Goal: Information Seeking & Learning: Learn about a topic

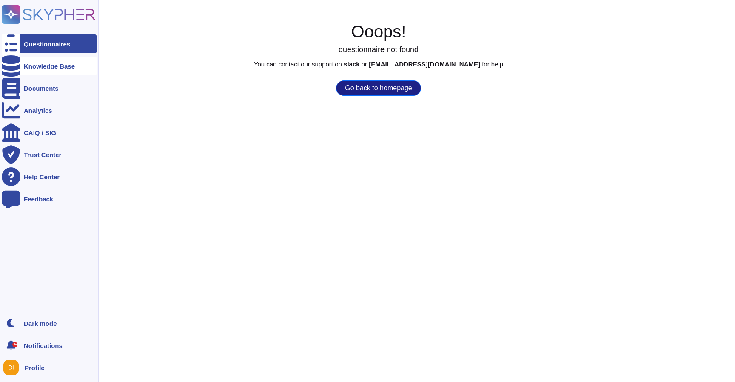
click at [7, 67] on icon at bounding box center [11, 65] width 19 height 21
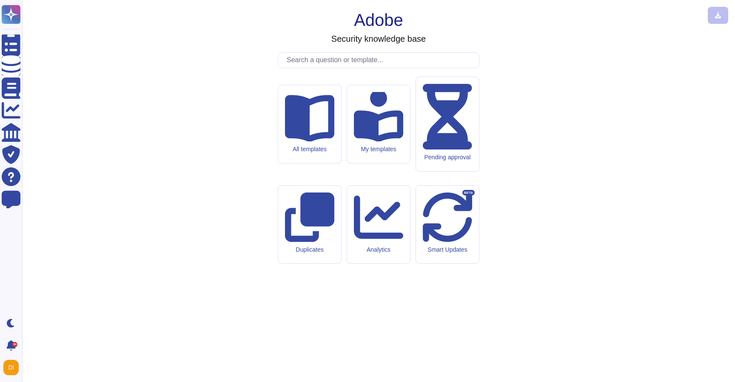
click at [298, 68] on input "text" at bounding box center [381, 60] width 197 height 15
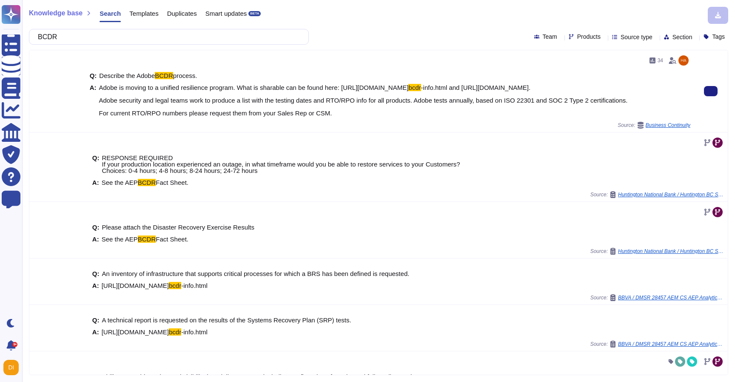
click at [151, 100] on span "Adobe is moving to a unified resilience program. What is sharable can be found …" at bounding box center [363, 100] width 529 height 32
click at [245, 96] on span "-info.html and https://www.adobe.com/content/dam/cc/en/trust-center/ungated/bus…" at bounding box center [363, 100] width 529 height 33
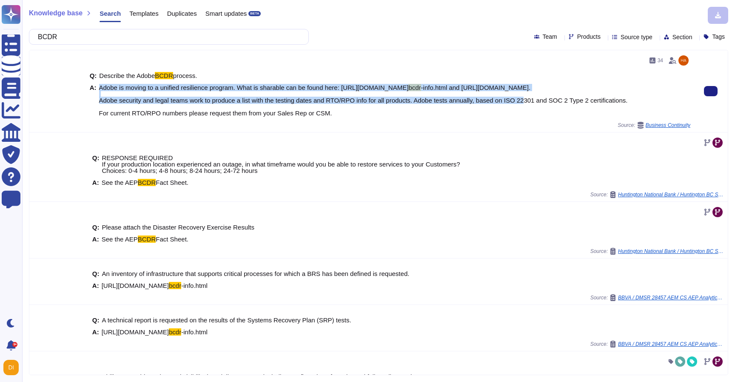
click at [245, 96] on span "-info.html and https://www.adobe.com/content/dam/cc/en/trust-center/ungated/bus…" at bounding box center [363, 100] width 529 height 33
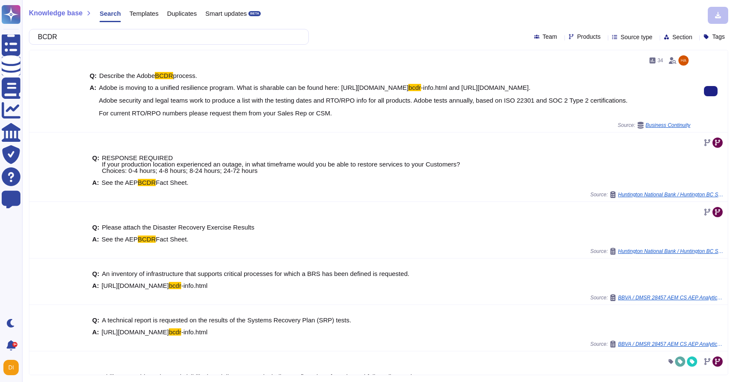
click at [274, 114] on span "Adobe is moving to a unified resilience program. What is sharable can be found …" at bounding box center [363, 100] width 529 height 32
click at [181, 87] on span "Adobe is moving to a unified resilience program. What is sharable can be found …" at bounding box center [254, 87] width 310 height 7
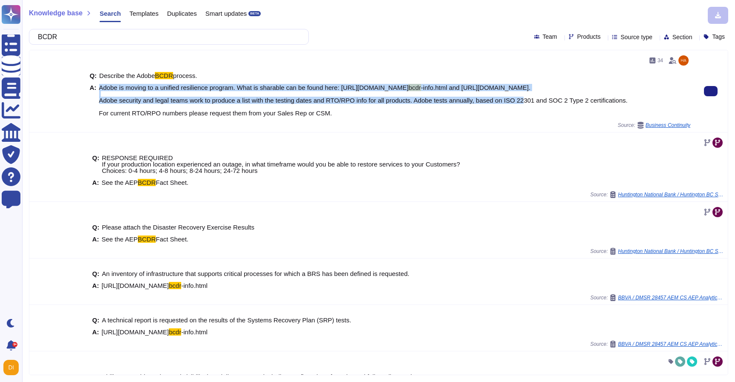
click at [181, 87] on span "Adobe is moving to a unified resilience program. What is sharable can be found …" at bounding box center [254, 87] width 310 height 7
click at [273, 84] on span "Adobe is moving to a unified resilience program. What is sharable can be found …" at bounding box center [254, 87] width 310 height 7
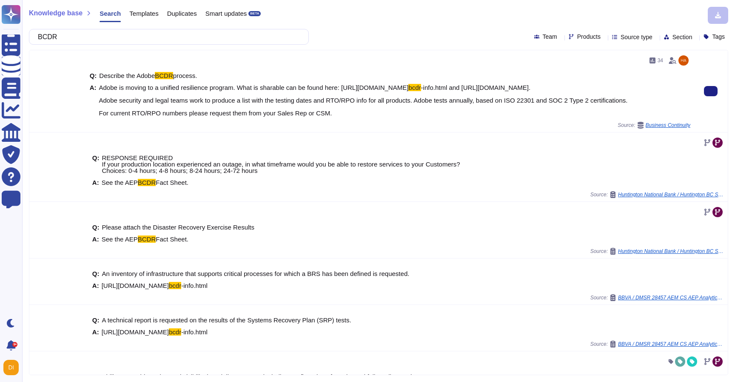
click at [403, 82] on div "Q: Describe the Adobe BCDR process. A: Adobe is moving to a unified resilience …" at bounding box center [390, 94] width 601 height 54
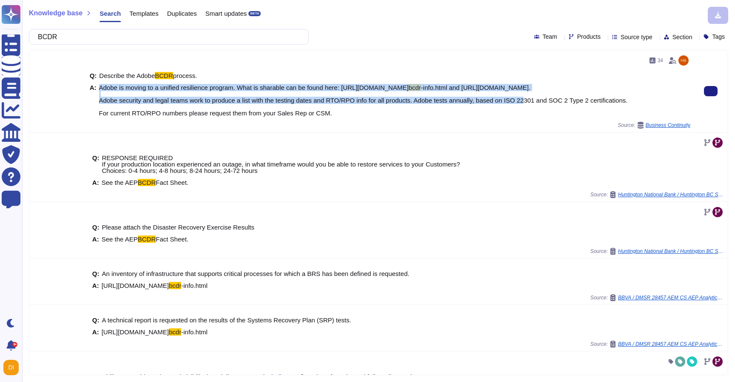
click at [403, 82] on div "Q: Describe the Adobe BCDR process. A: Adobe is moving to a unified resilience …" at bounding box center [390, 94] width 601 height 54
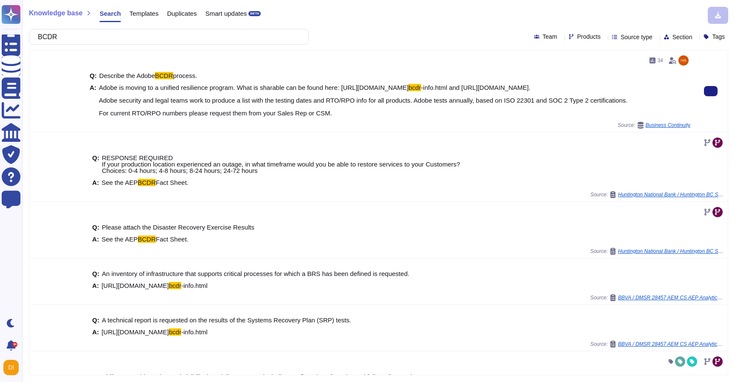
click at [481, 101] on span "Adobe is moving to a unified resilience program. What is sharable can be found …" at bounding box center [363, 100] width 529 height 32
click at [263, 87] on span "Adobe is moving to a unified resilience program. What is sharable can be found …" at bounding box center [254, 87] width 310 height 7
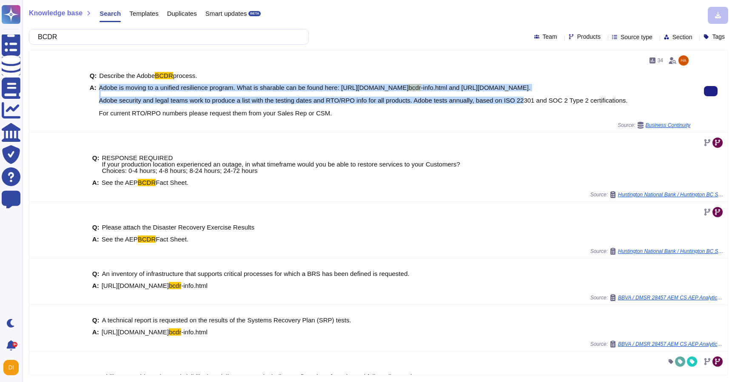
click at [263, 87] on span "Adobe is moving to a unified resilience program. What is sharable can be found …" at bounding box center [254, 87] width 310 height 7
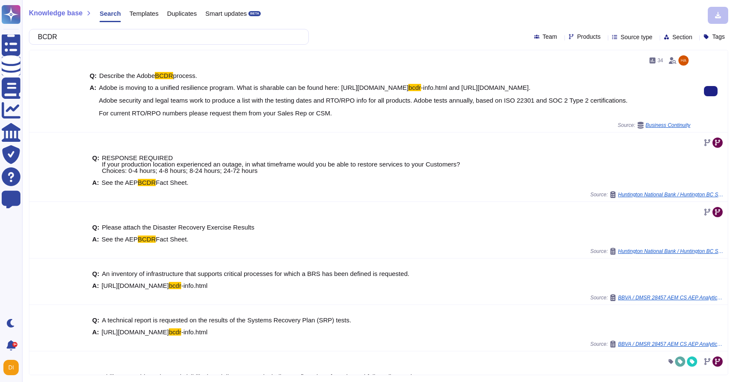
click at [235, 111] on span "Adobe is moving to a unified resilience program. What is sharable can be found …" at bounding box center [363, 100] width 529 height 32
click at [234, 106] on span "-info.html and https://www.adobe.com/content/dam/cc/en/trust-center/ungated/bus…" at bounding box center [363, 100] width 529 height 33
click at [225, 117] on span "-info.html and https://www.adobe.com/content/dam/cc/en/trust-center/ungated/bus…" at bounding box center [363, 100] width 529 height 33
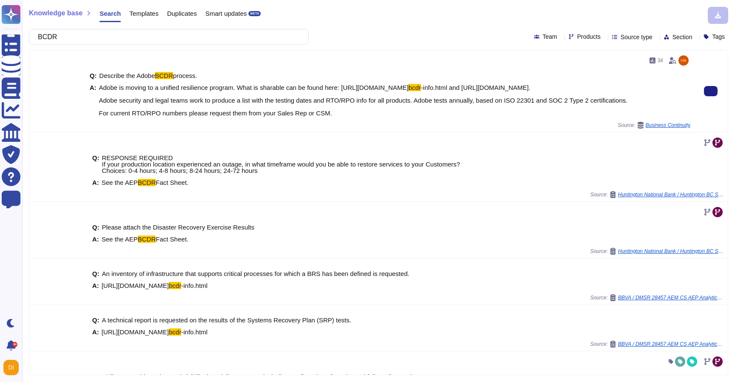
click at [225, 117] on span "-info.html and https://www.adobe.com/content/dam/cc/en/trust-center/ungated/bus…" at bounding box center [363, 100] width 529 height 33
click at [119, 43] on input "BCDR" at bounding box center [167, 36] width 266 height 15
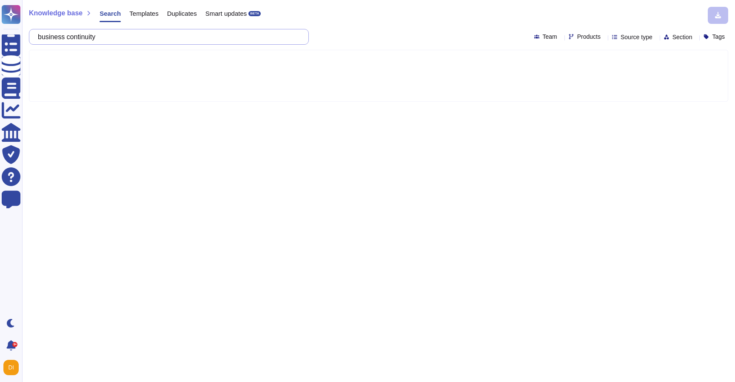
type input "business continuity"
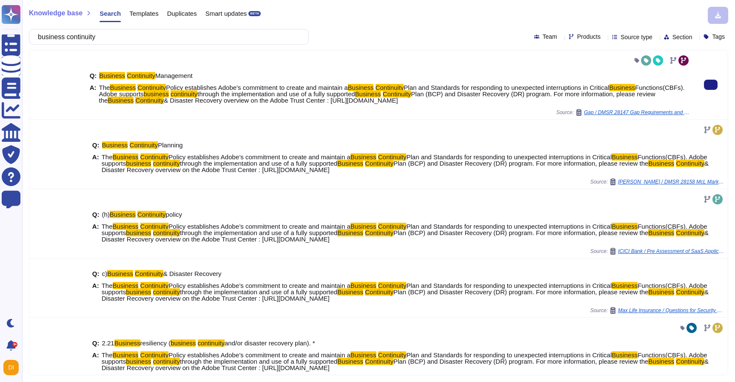
click at [215, 98] on span "& Disaster Recovery overview on the Adobe Trust Center : https://www.adobe.com/…" at bounding box center [281, 100] width 234 height 7
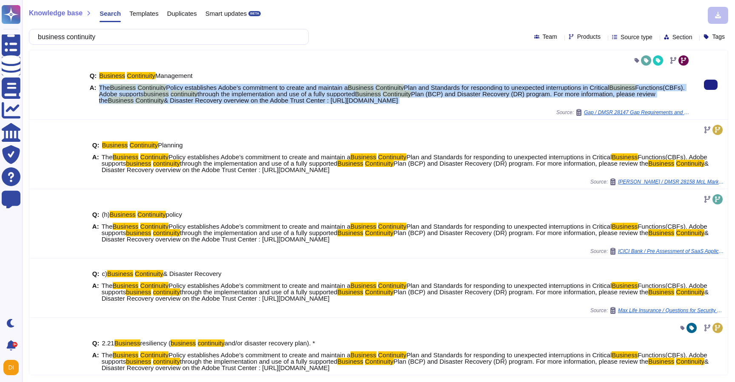
click at [215, 98] on span "& Disaster Recovery overview on the Adobe Trust Center : https://www.adobe.com/…" at bounding box center [281, 100] width 234 height 7
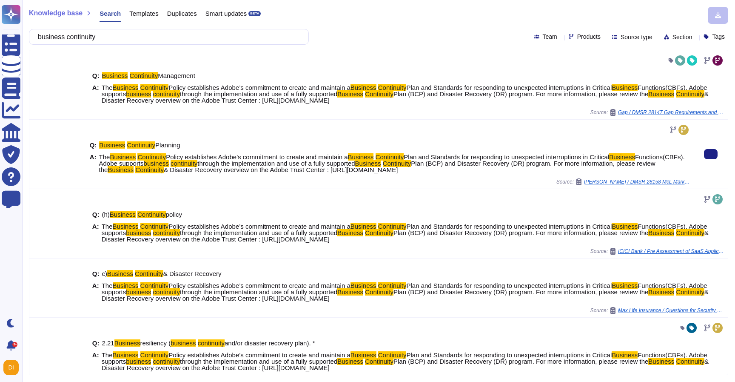
click at [395, 122] on div "Q: Business Continuity Planning A: The Business Continuity Policy establishes A…" at bounding box center [390, 154] width 608 height 69
click at [286, 165] on span "through the implementation and use of a fully supported" at bounding box center [275, 163] width 157 height 7
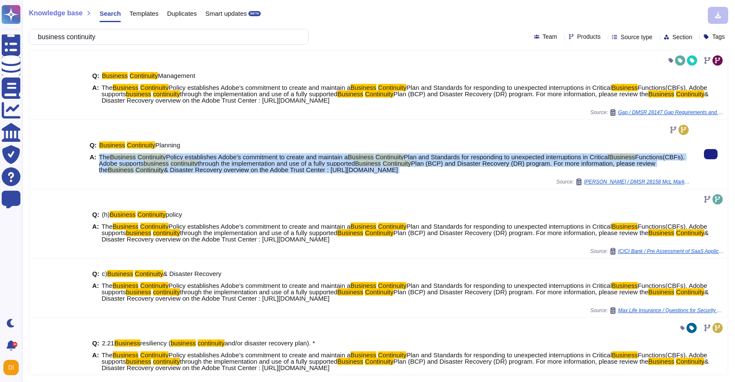
click at [286, 165] on span "through the implementation and use of a fully supported" at bounding box center [275, 163] width 157 height 7
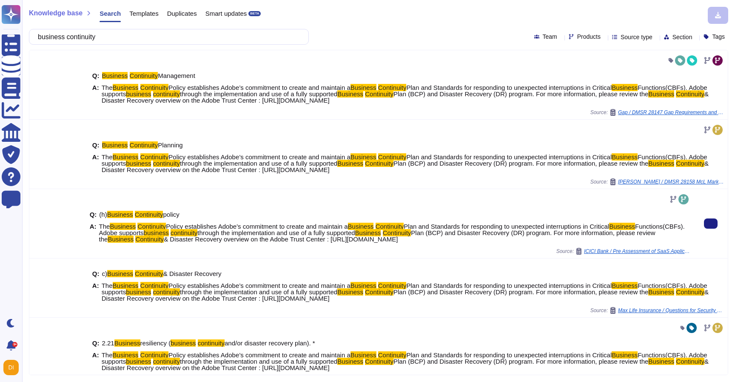
click at [273, 237] on span "& Disaster Recovery overview on the Adobe Trust Center : https://www.adobe.com/…" at bounding box center [281, 238] width 234 height 7
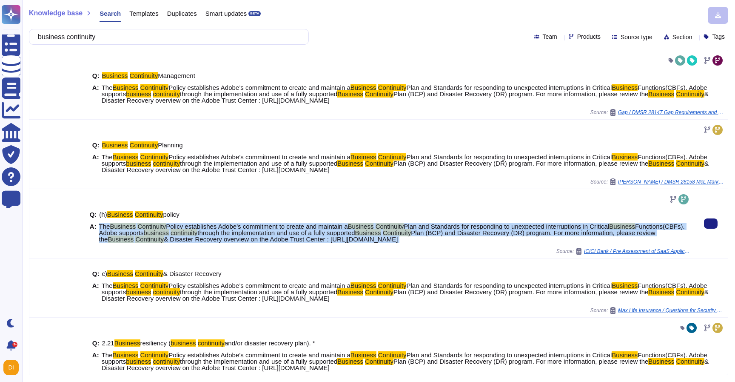
click at [273, 237] on span "& Disaster Recovery overview on the Adobe Trust Center : https://www.adobe.com/…" at bounding box center [281, 238] width 234 height 7
click at [404, 227] on mark "Continuity" at bounding box center [390, 226] width 29 height 7
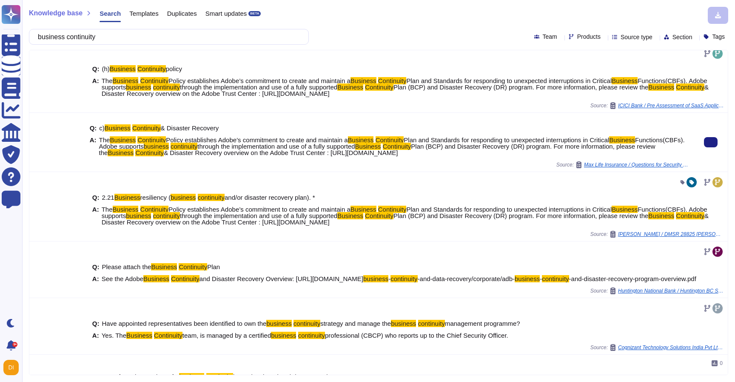
scroll to position [198, 0]
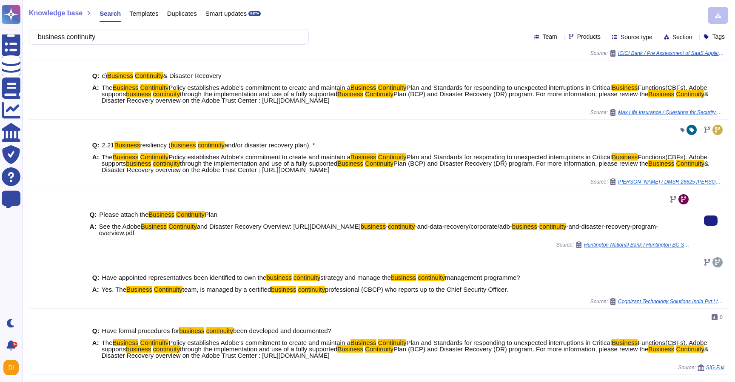
click at [247, 226] on span "and Disaster Recovery Overview: https://www.adobe.com/cc-shared/assets/pdf/trus…" at bounding box center [279, 226] width 164 height 7
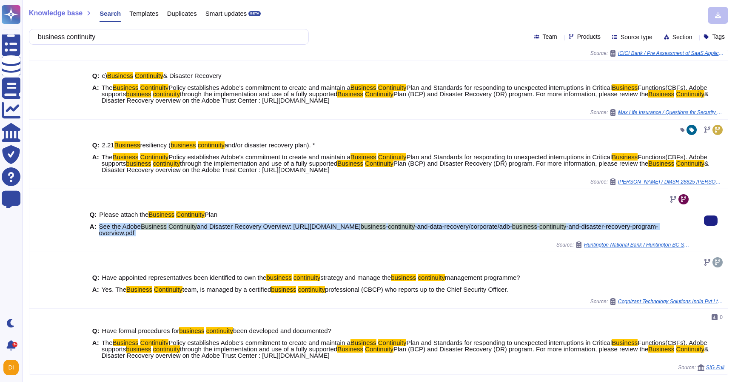
click at [247, 226] on span "and Disaster Recovery Overview: https://www.adobe.com/cc-shared/assets/pdf/trus…" at bounding box center [279, 226] width 164 height 7
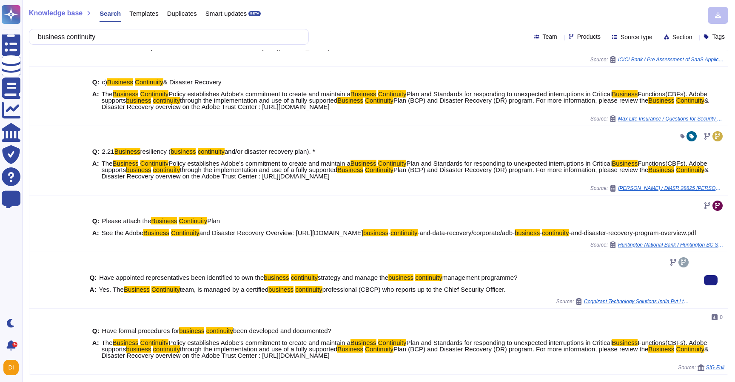
click at [200, 291] on span "team, is managed by a certified" at bounding box center [224, 289] width 89 height 7
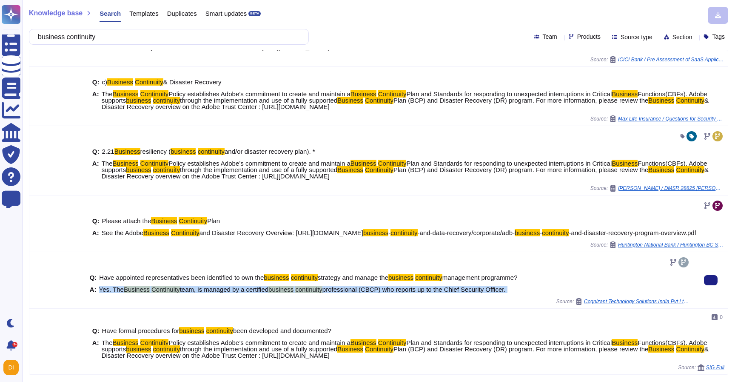
click at [200, 291] on span "team, is managed by a certified" at bounding box center [224, 289] width 89 height 7
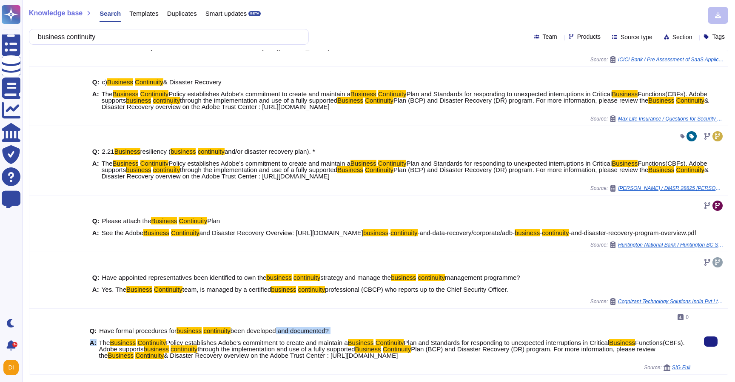
drag, startPoint x: 100, startPoint y: 342, endPoint x: 283, endPoint y: 329, distance: 183.0
click at [283, 329] on div "Q: Have formal procedures for business continuity been developed and documented…" at bounding box center [390, 343] width 601 height 42
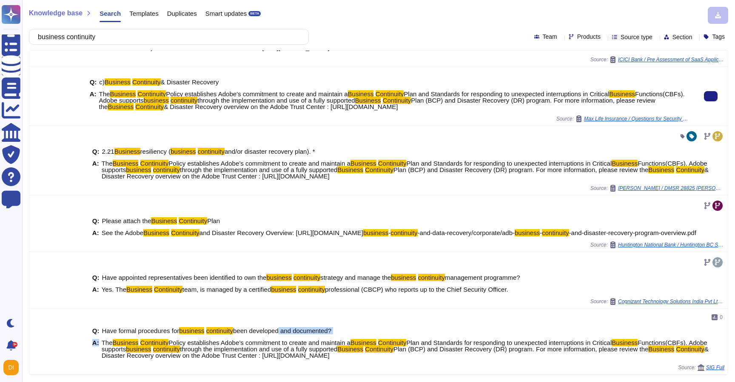
click at [347, 97] on span "through the implementation and use of a fully supported" at bounding box center [275, 100] width 157 height 7
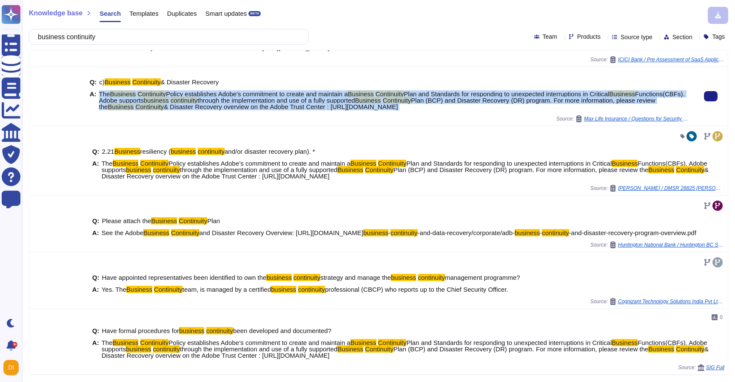
click at [347, 97] on span "through the implementation and use of a fully supported" at bounding box center [275, 100] width 157 height 7
copy span "The Business Continuity Policy establishes Adobe’s commitment to create and mai…"
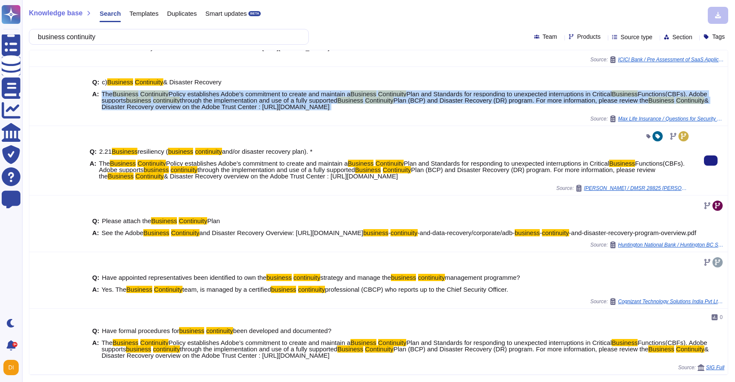
click at [252, 172] on span "& Disaster Recovery overview on the Adobe Trust Center : https://www.adobe.com/…" at bounding box center [281, 175] width 234 height 7
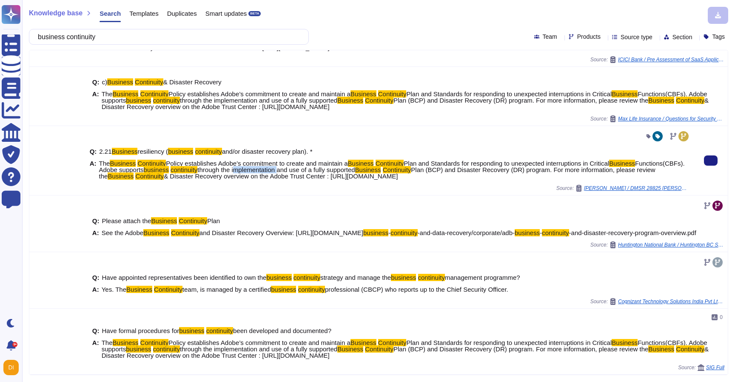
click at [252, 172] on span "& Disaster Recovery overview on the Adobe Trust Center : https://www.adobe.com/…" at bounding box center [281, 175] width 234 height 7
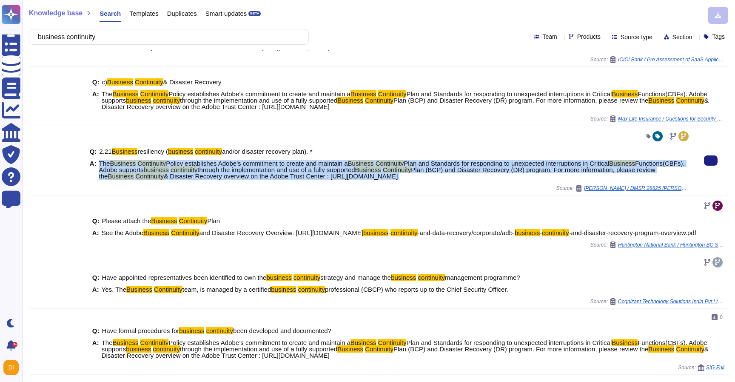
click at [252, 172] on span "& Disaster Recovery overview on the Adobe Trust Center : https://www.adobe.com/…" at bounding box center [281, 175] width 234 height 7
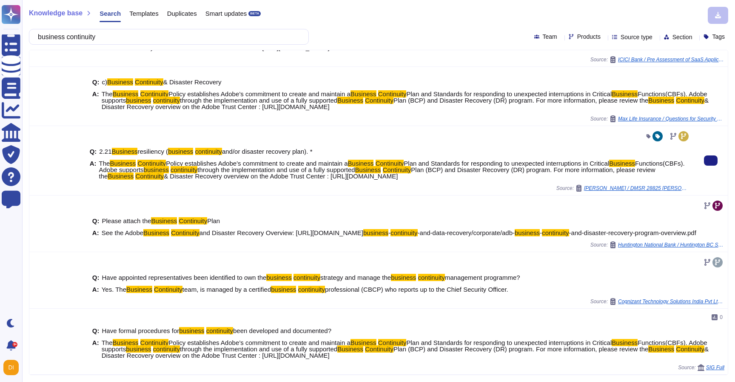
click at [281, 172] on span "& Disaster Recovery overview on the Adobe Trust Center : https://www.adobe.com/…" at bounding box center [281, 175] width 234 height 7
click at [355, 166] on span "through the implementation and use of a fully supported" at bounding box center [275, 169] width 157 height 7
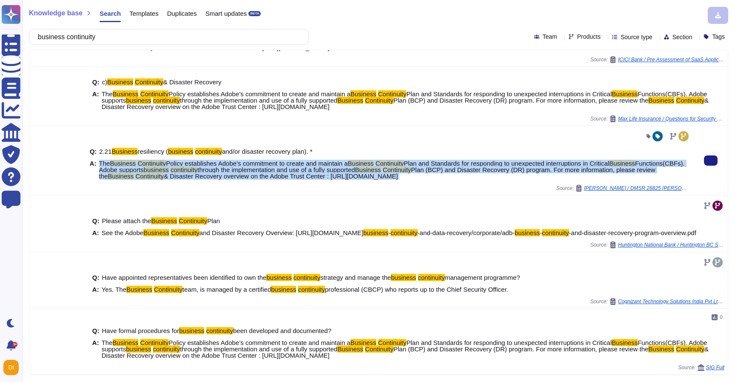
click at [355, 166] on span "through the implementation and use of a fully supported" at bounding box center [275, 169] width 157 height 7
click at [529, 166] on span "Plan (BCP) and Disaster Recovery (DR) program. For more information, please rev…" at bounding box center [377, 173] width 557 height 14
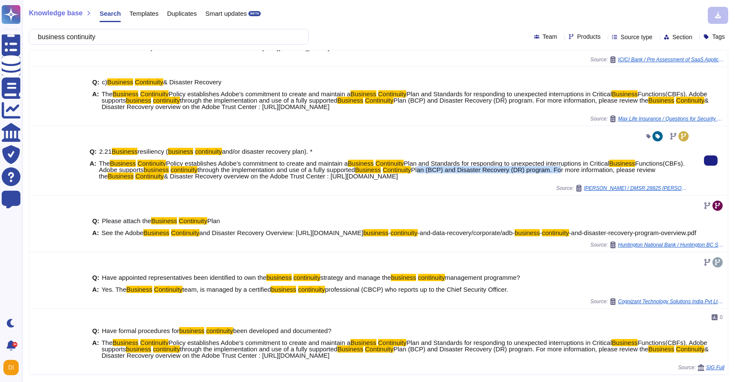
drag, startPoint x: 627, startPoint y: 164, endPoint x: 484, endPoint y: 160, distance: 143.0
click at [484, 166] on span "Plan (BCP) and Disaster Recovery (DR) program. For more information, please rev…" at bounding box center [377, 173] width 557 height 14
drag, startPoint x: 484, startPoint y: 160, endPoint x: 472, endPoint y: 160, distance: 11.9
click at [474, 160] on span "The Business Continuity Policy establishes Adobe’s commitment to create and mai…" at bounding box center [395, 169] width 592 height 19
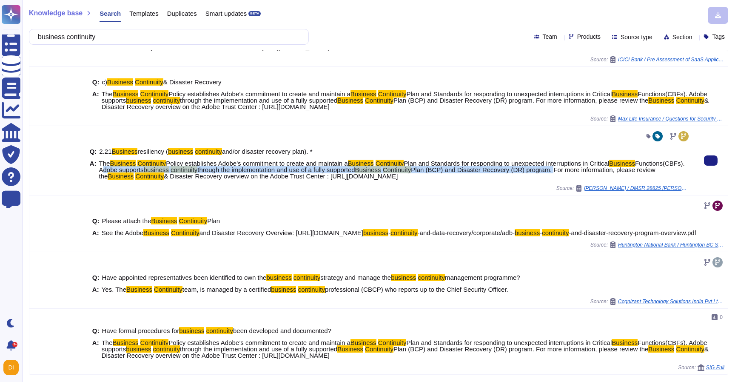
drag, startPoint x: 151, startPoint y: 164, endPoint x: 623, endPoint y: 163, distance: 471.5
click at [623, 163] on span "The Business Continuity Policy establishes Adobe’s commitment to create and mai…" at bounding box center [395, 169] width 592 height 19
copy span "Adobe supports business continuity through the implementation and use of a full…"
